Goal: Find specific page/section: Locate item on page

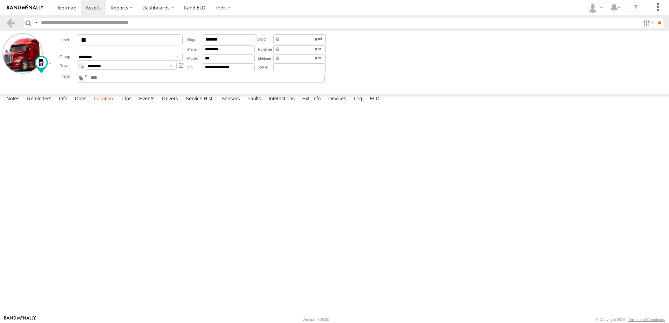
click at [100, 104] on label "Location" at bounding box center [103, 99] width 26 height 10
click at [12, 20] on link at bounding box center [11, 23] width 10 height 10
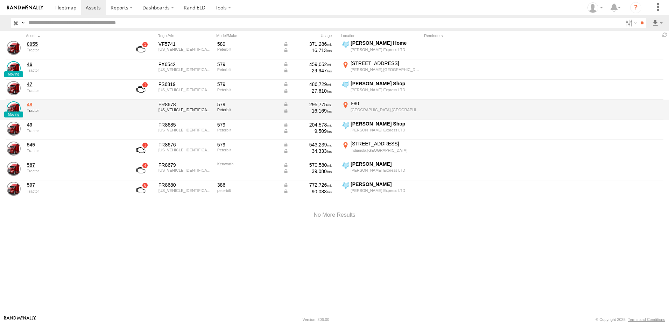
click at [29, 105] on link "48" at bounding box center [75, 104] width 96 height 6
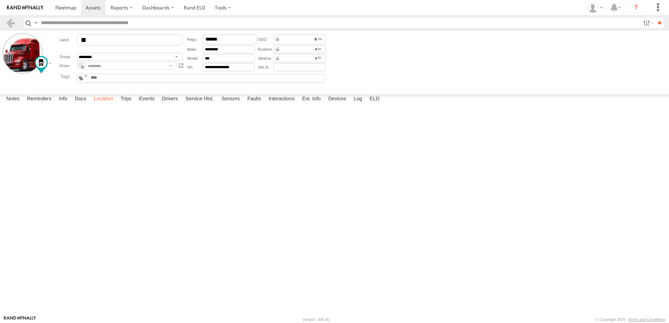
click at [103, 104] on label "Location" at bounding box center [103, 99] width 26 height 10
click at [13, 21] on link at bounding box center [11, 23] width 10 height 10
